Goal: Information Seeking & Learning: Learn about a topic

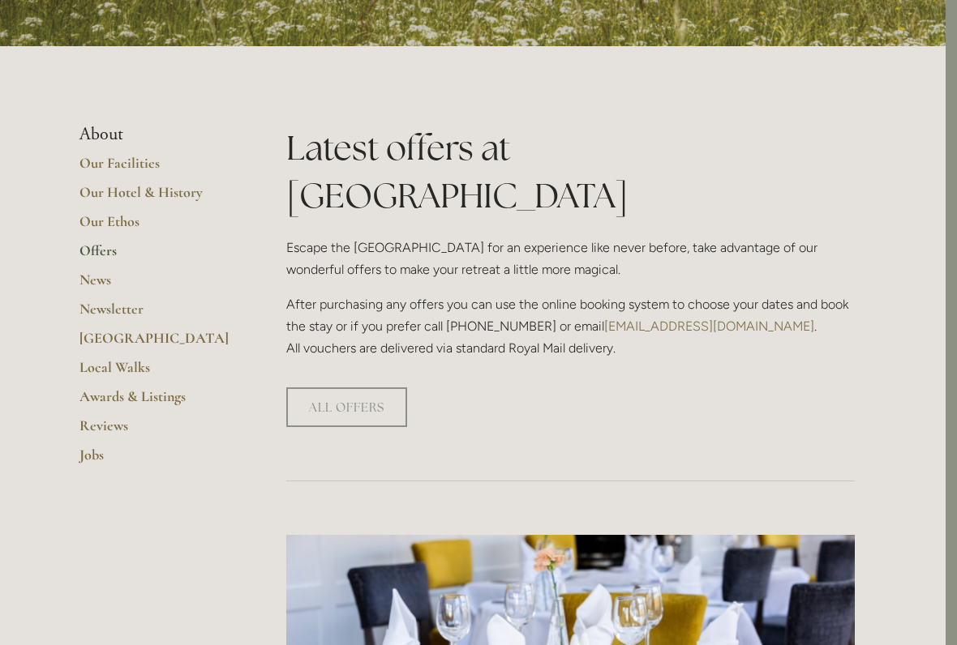
scroll to position [294, 11]
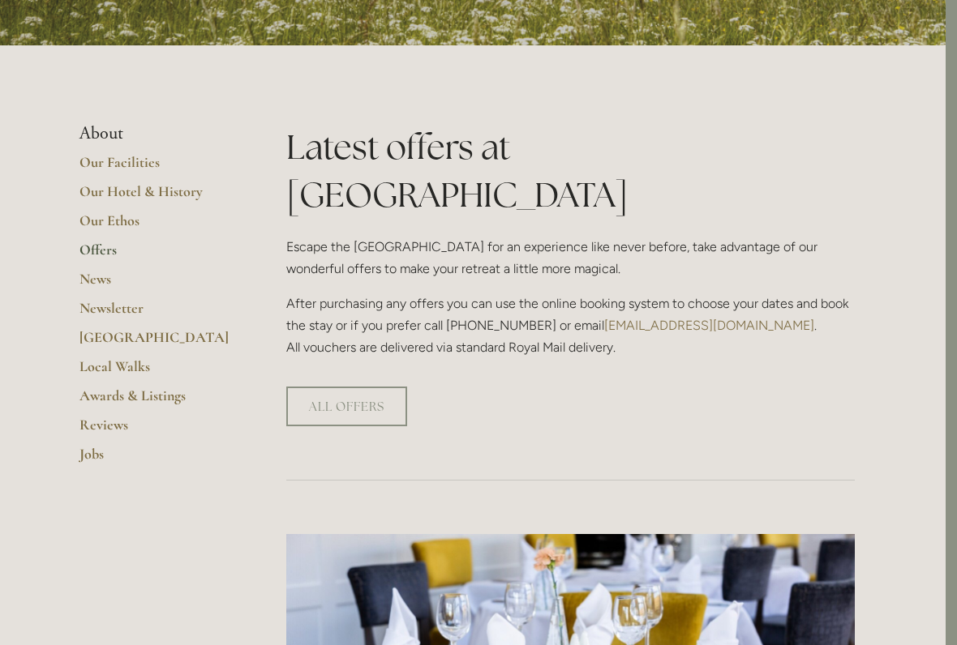
click at [182, 198] on link "Our Hotel & History" at bounding box center [156, 197] width 155 height 29
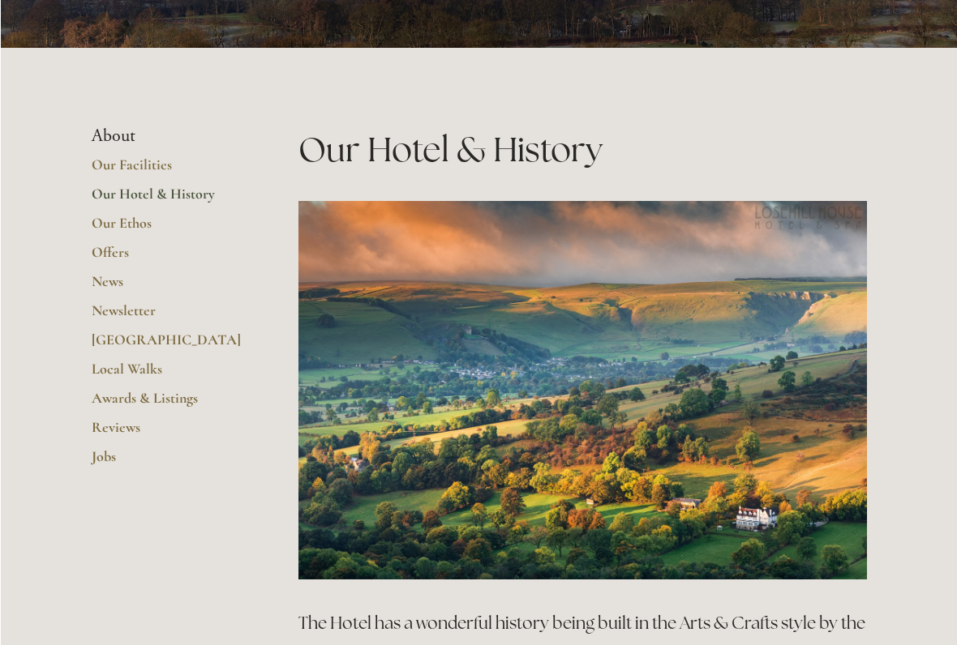
scroll to position [293, 0]
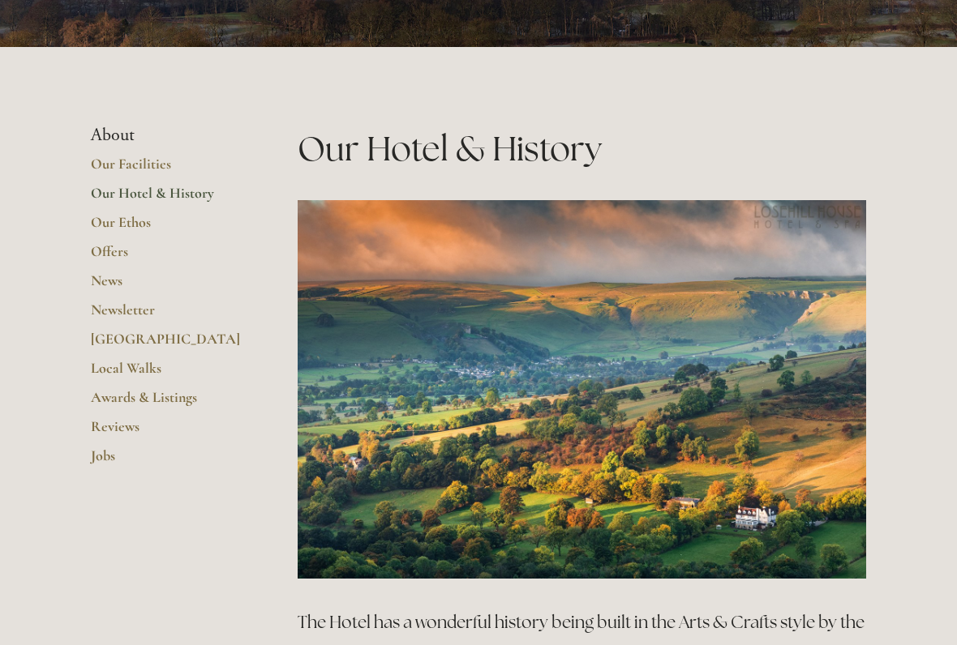
click at [156, 172] on link "Our Facilities" at bounding box center [168, 170] width 155 height 29
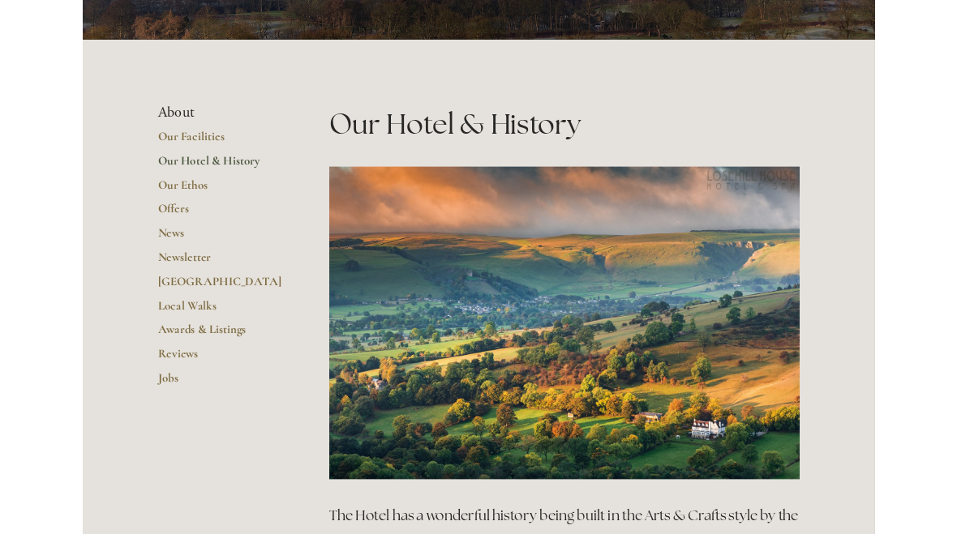
scroll to position [339, 0]
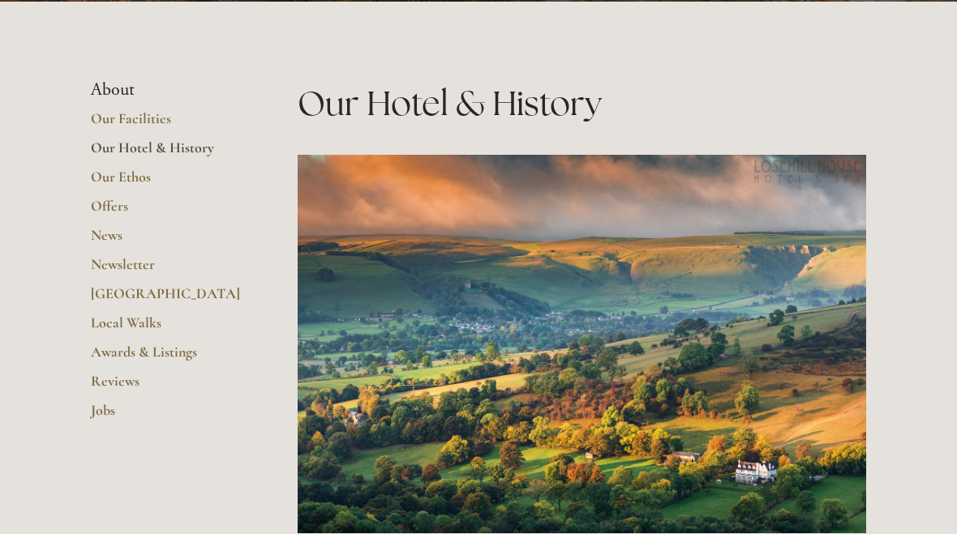
click at [149, 183] on link "Our Ethos" at bounding box center [168, 182] width 155 height 29
click at [117, 211] on link "Offers" at bounding box center [168, 211] width 155 height 29
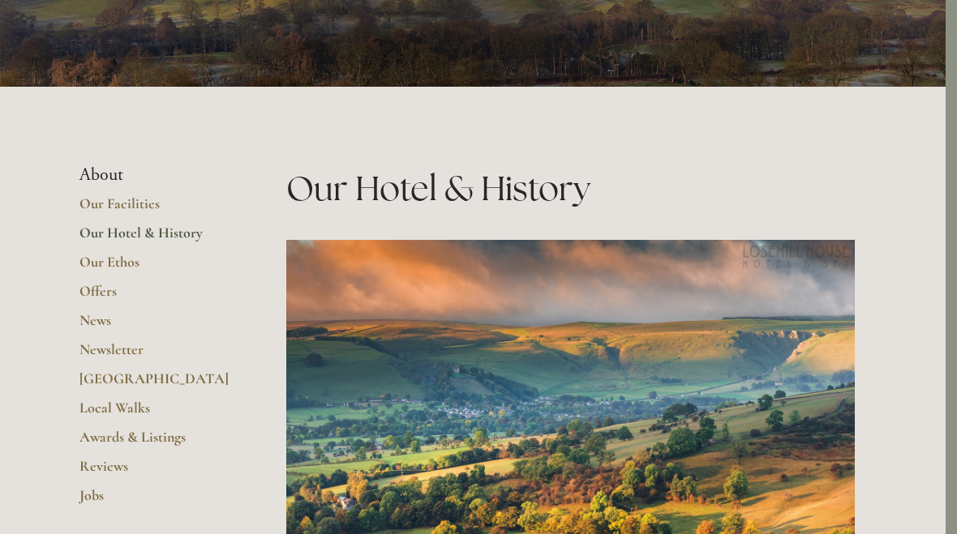
scroll to position [253, 11]
click at [131, 216] on link "Our Facilities" at bounding box center [156, 209] width 155 height 29
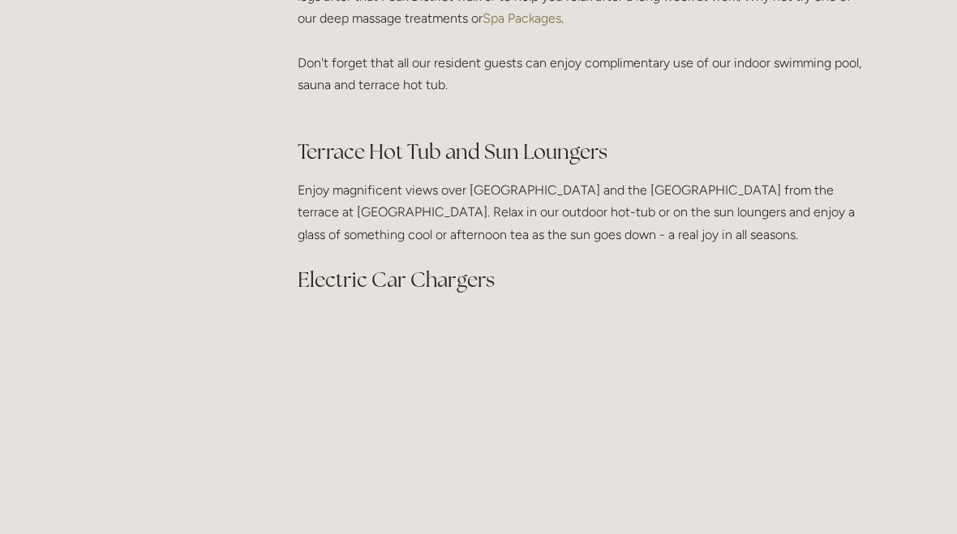
scroll to position [1457, 0]
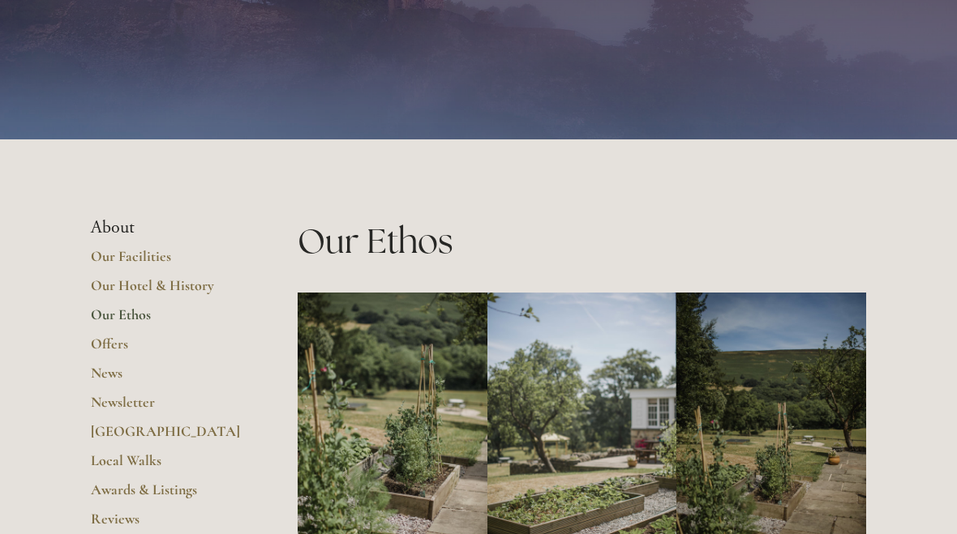
scroll to position [0, 11]
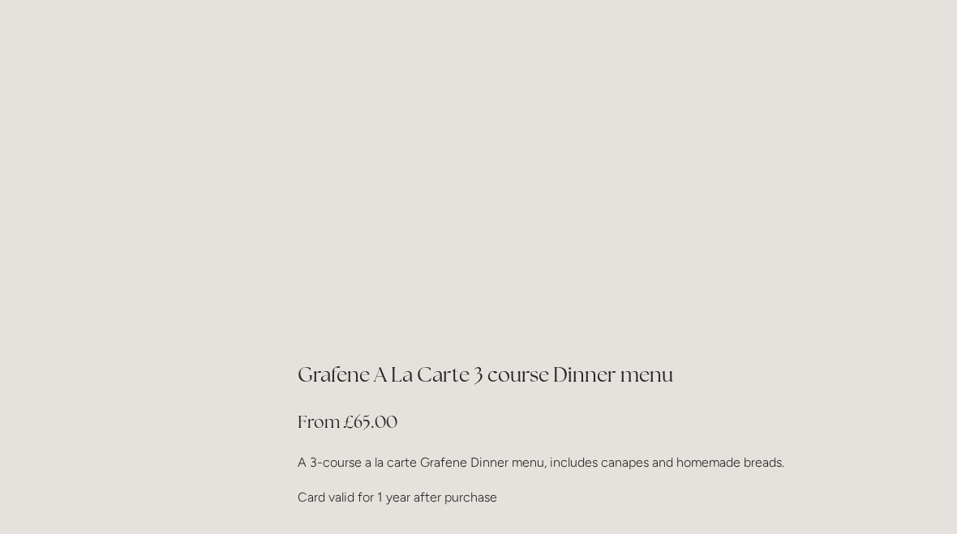
scroll to position [2708, 0]
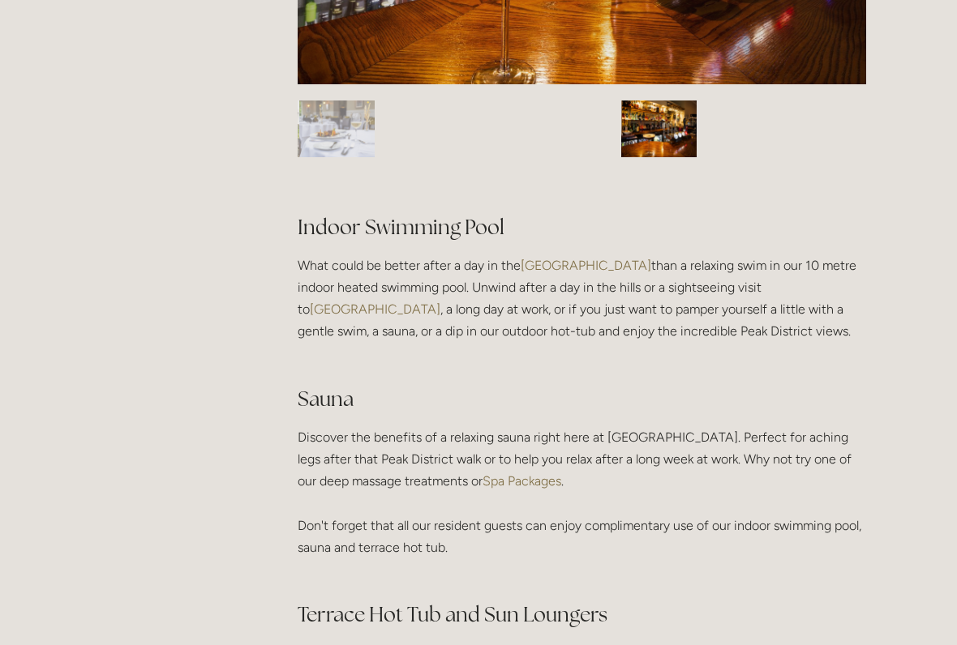
scroll to position [984, 0]
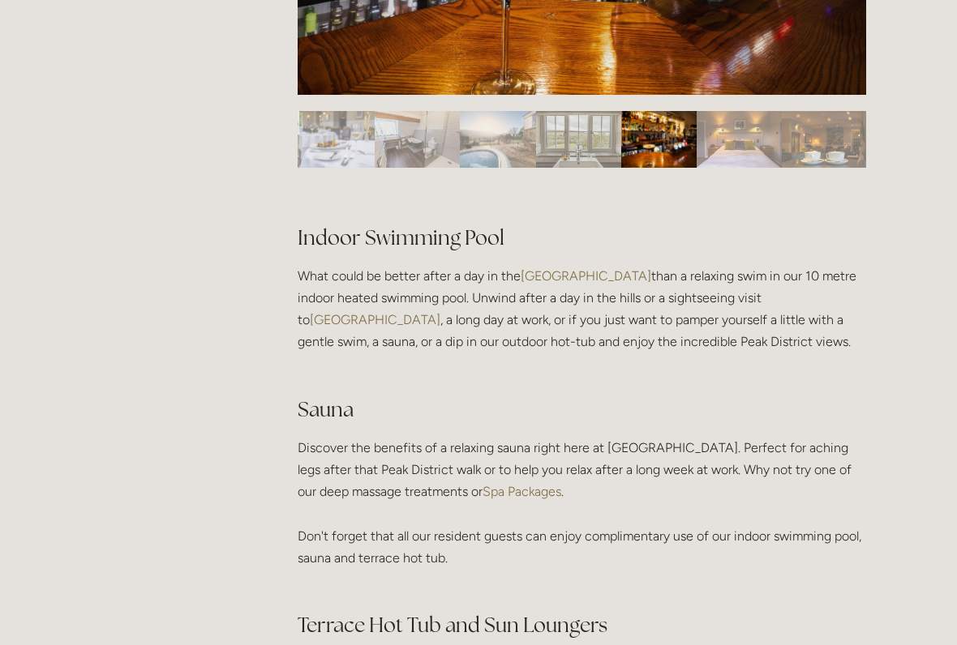
click at [659, 268] on p "What could be better after a day in the Peak District than a relaxing swim in o…" at bounding box center [582, 320] width 568 height 110
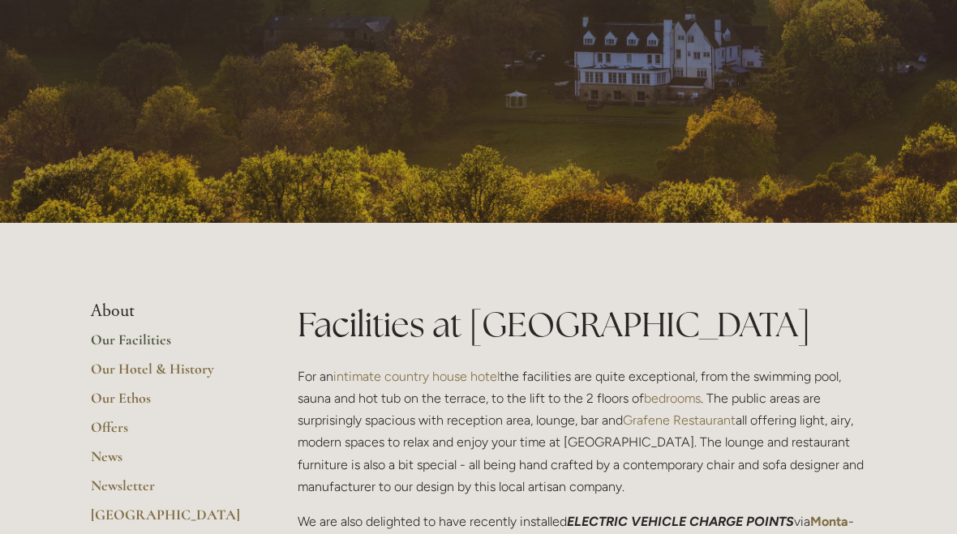
scroll to position [0, 0]
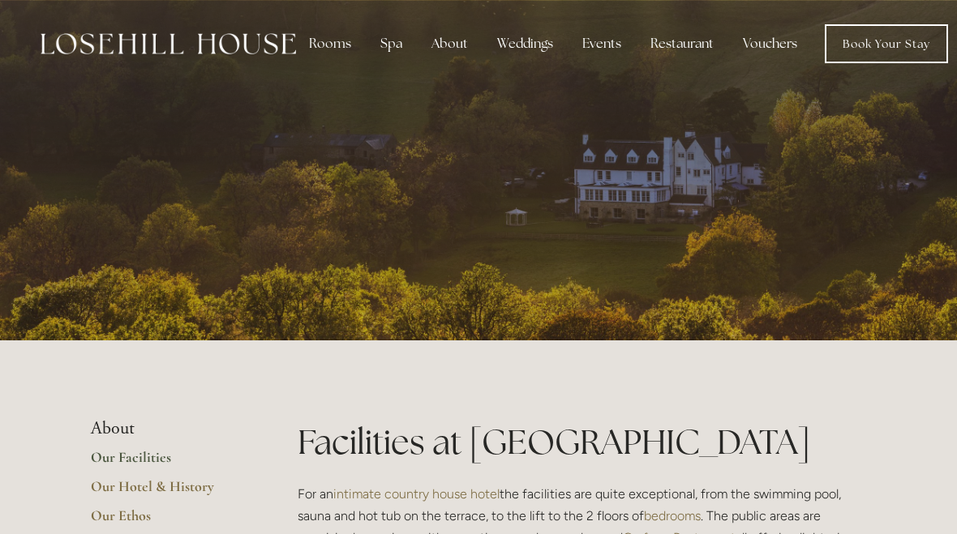
click at [879, 57] on link "Book Your Stay" at bounding box center [886, 43] width 123 height 39
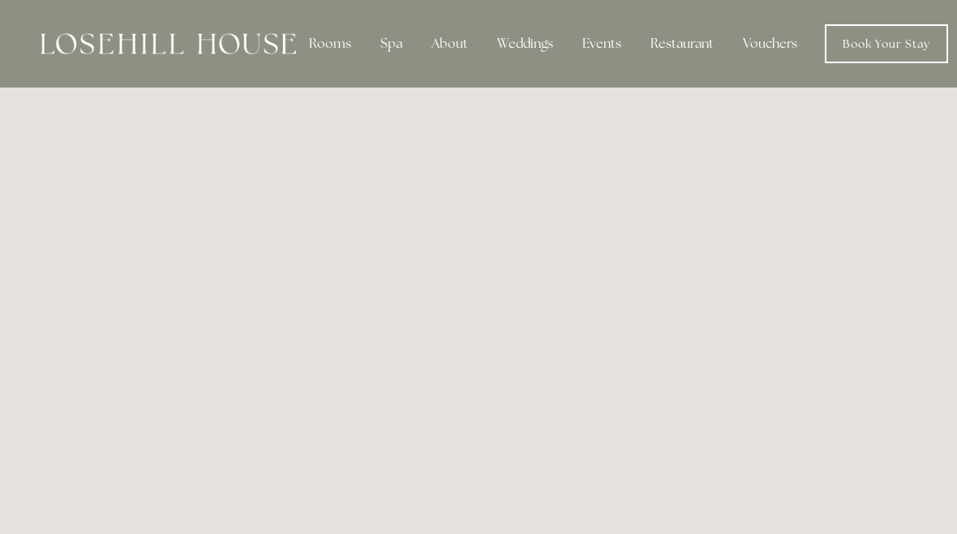
click at [392, 49] on div "Spa" at bounding box center [391, 44] width 48 height 32
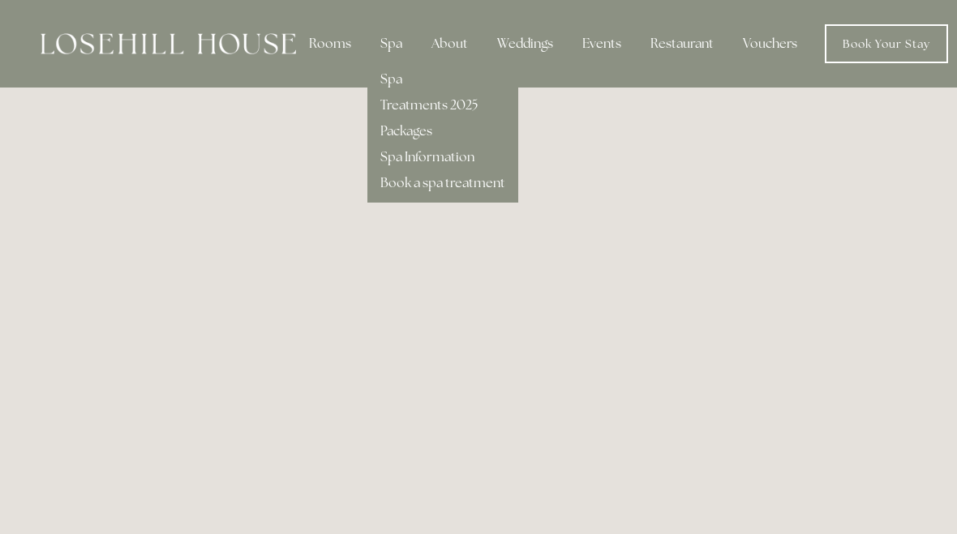
click at [462, 105] on link "Treatments 2025" at bounding box center [428, 104] width 97 height 17
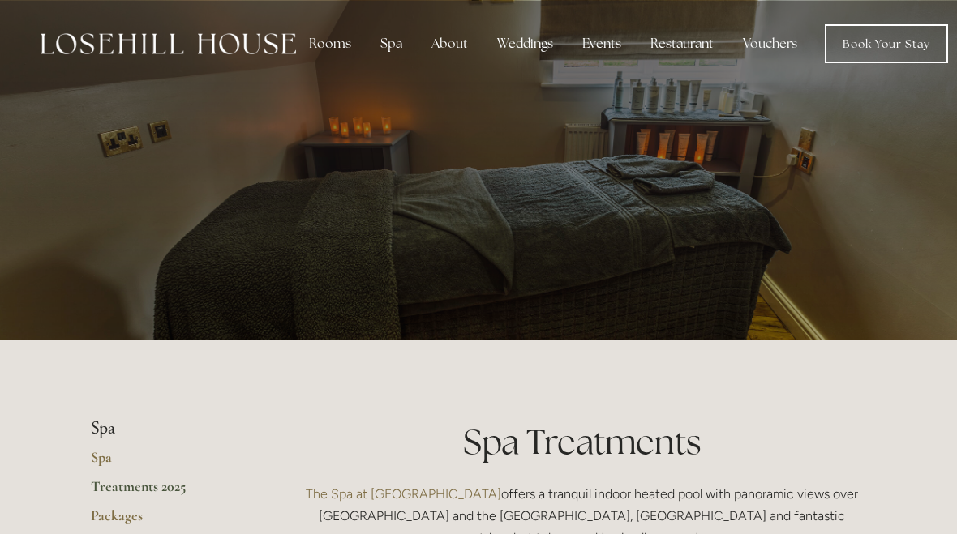
click at [882, 43] on link "Book Your Stay" at bounding box center [886, 43] width 123 height 39
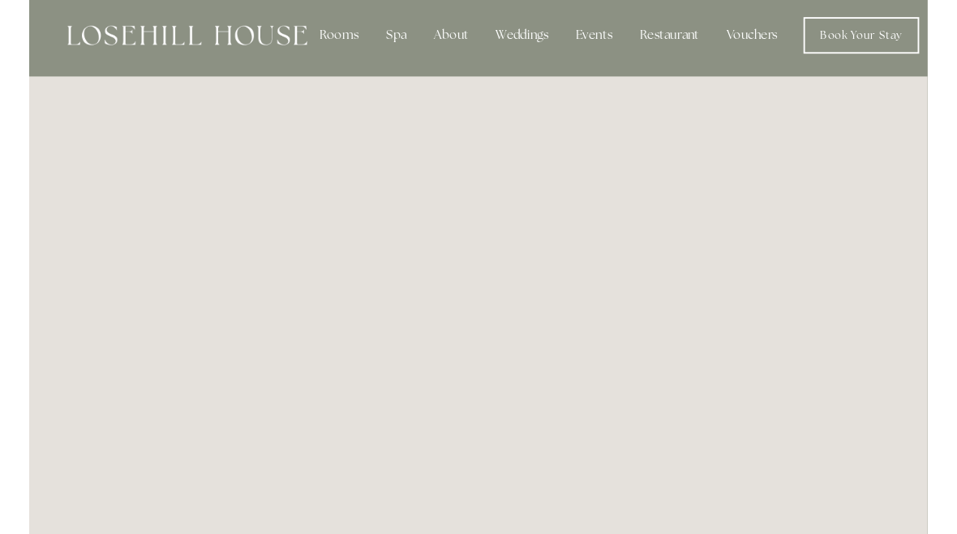
scroll to position [20, 1]
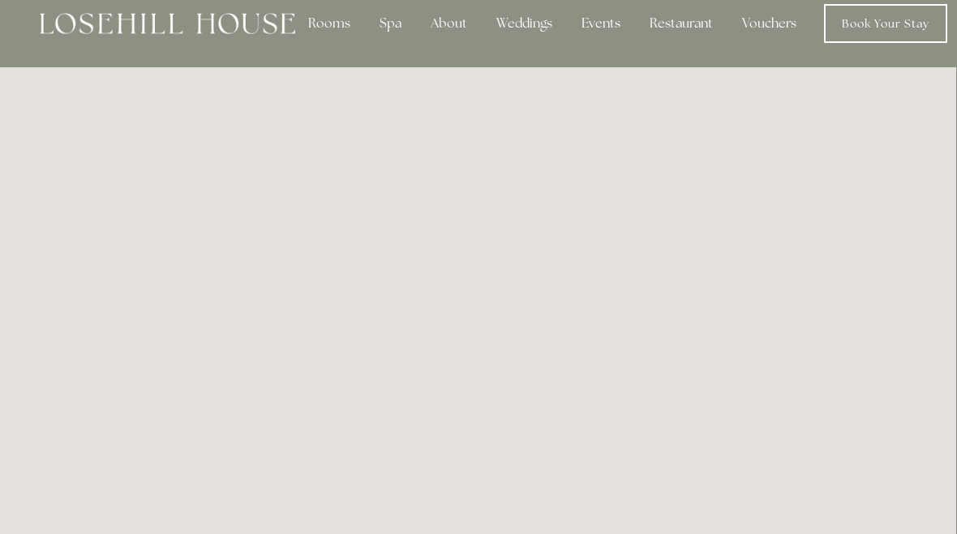
click at [390, 19] on div "Spa" at bounding box center [390, 23] width 48 height 32
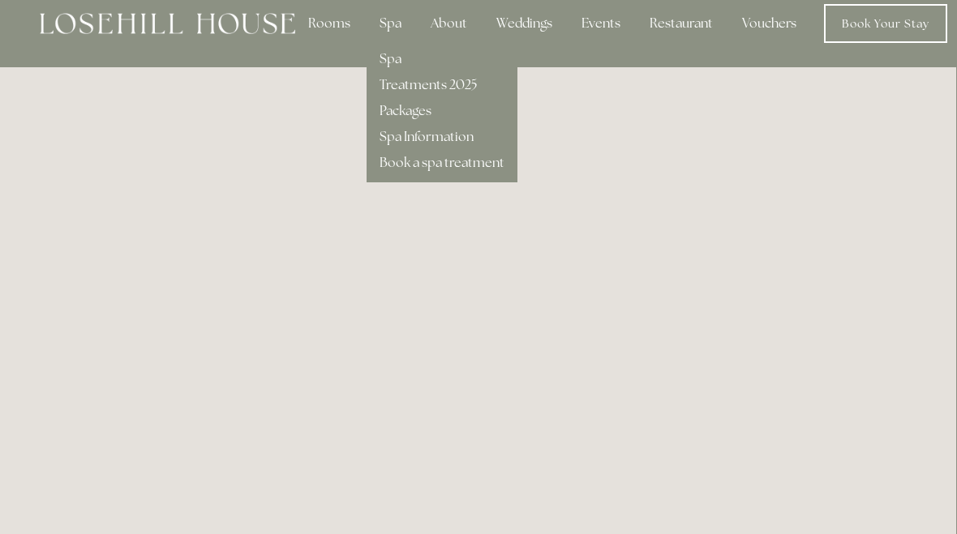
click at [411, 116] on link "Packages" at bounding box center [405, 110] width 52 height 17
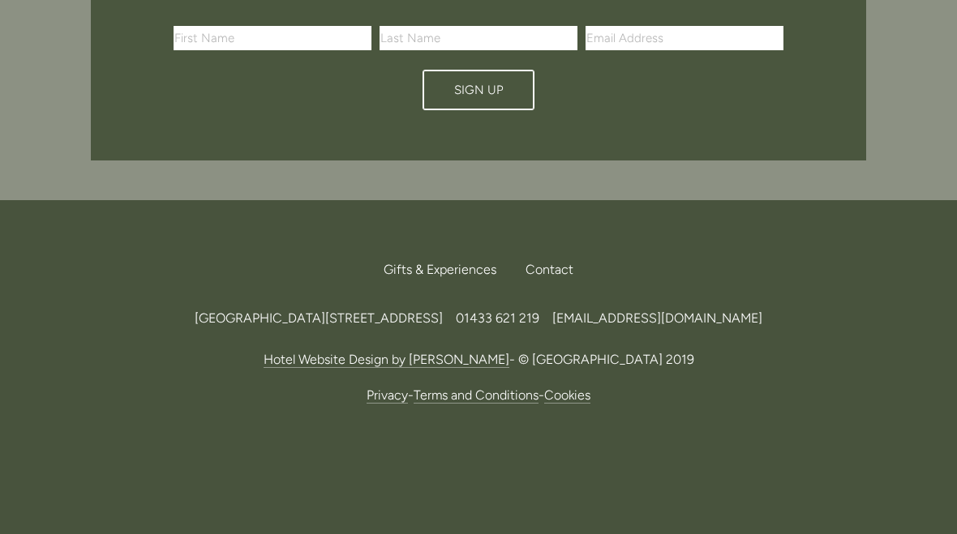
scroll to position [3985, 0]
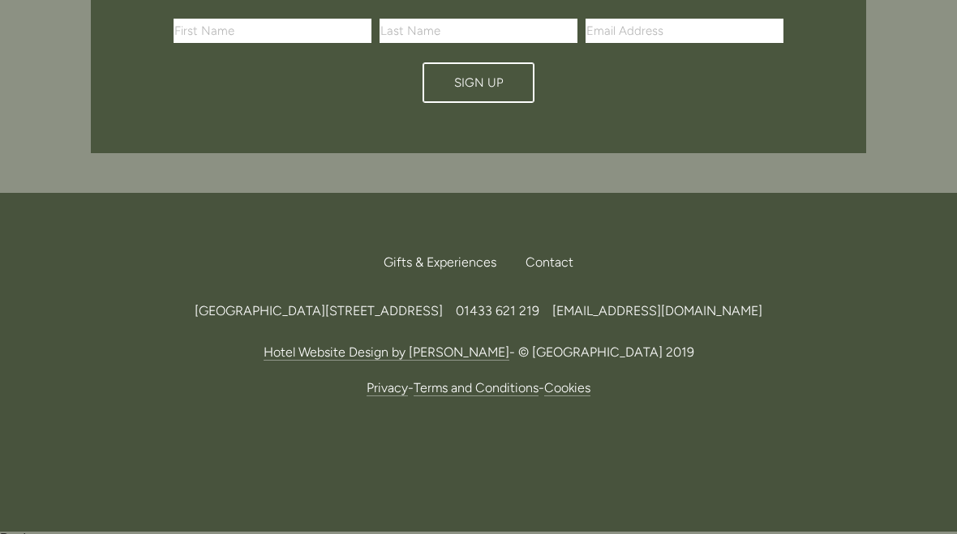
click at [462, 258] on span "Gifts & Experiences" at bounding box center [439, 262] width 113 height 15
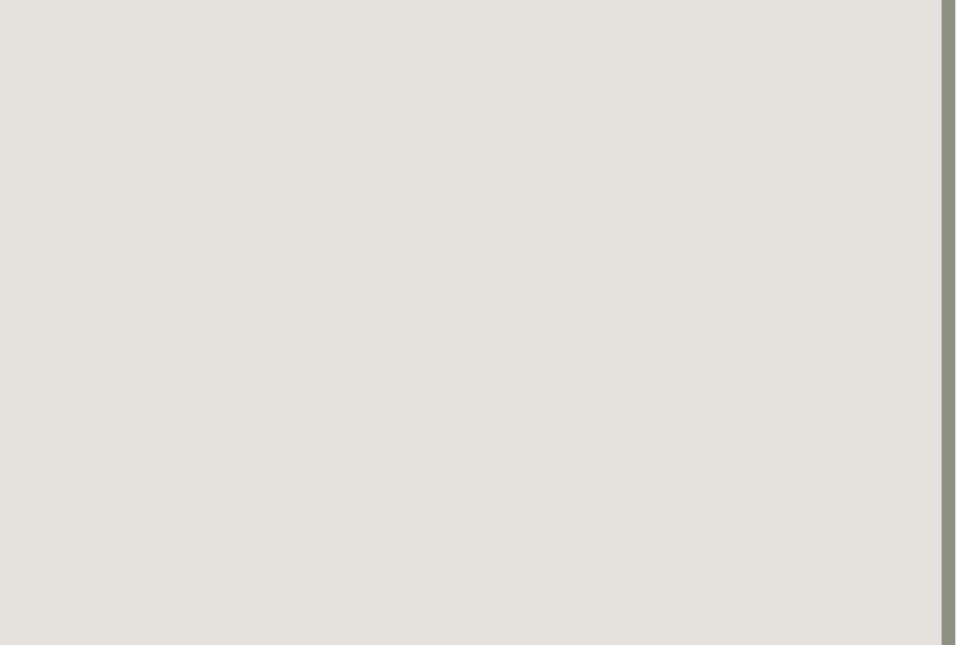
scroll to position [2163, 11]
